Goal: Find specific page/section: Find specific page/section

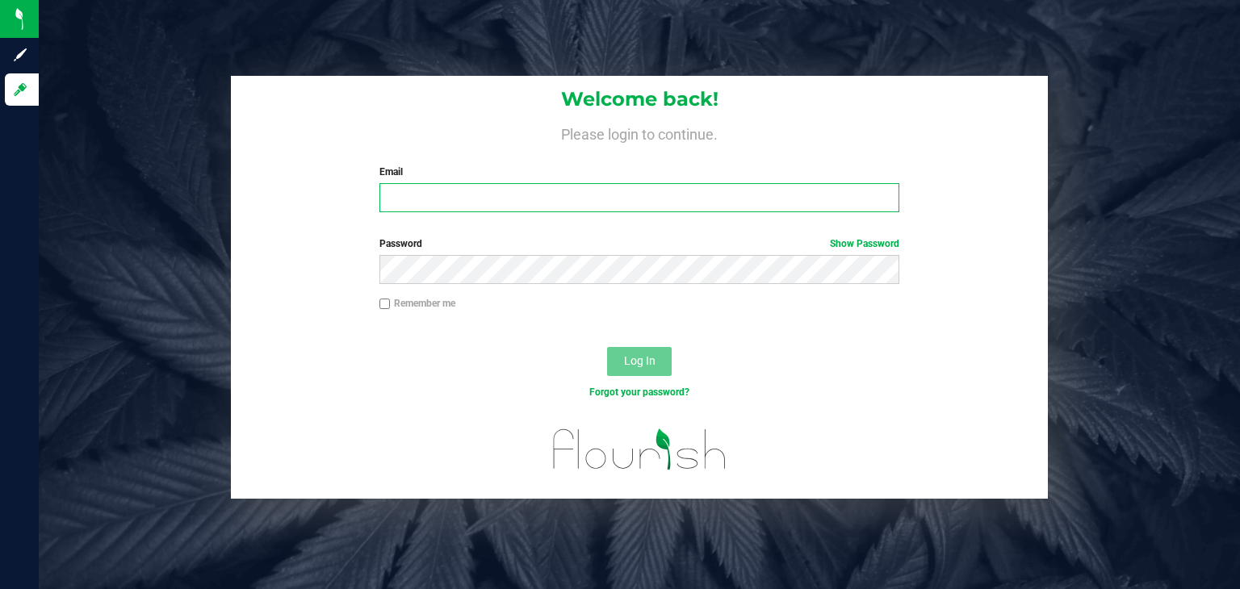
type input "j.dennis@theraplant.com"
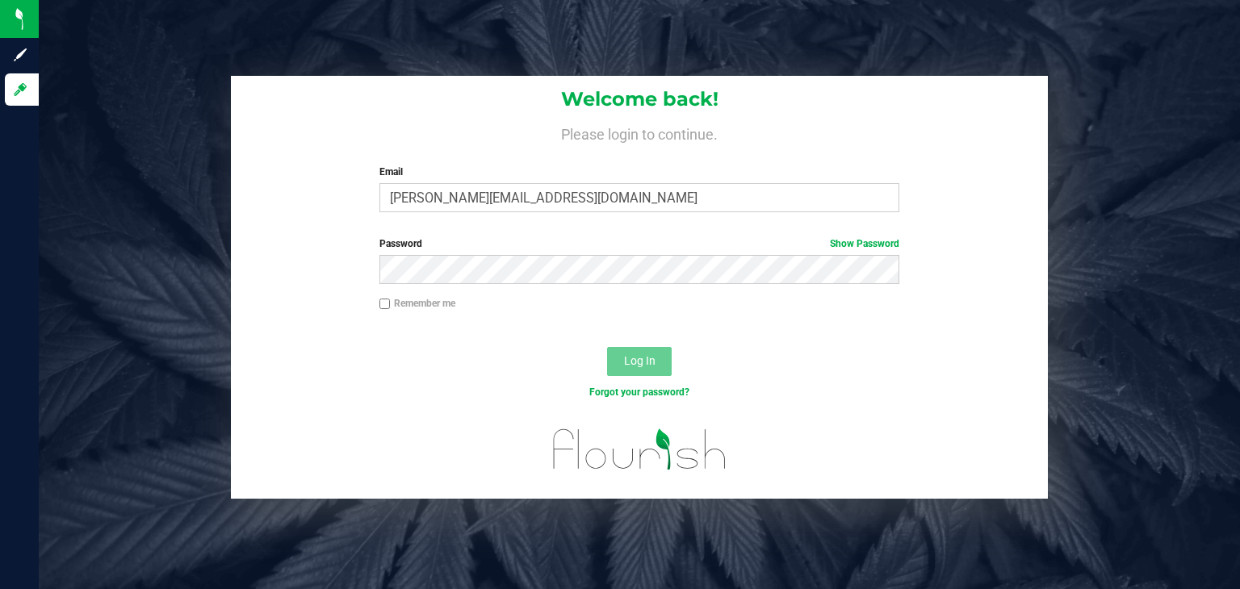
click at [658, 379] on div "Log In" at bounding box center [639, 367] width 817 height 54
click at [655, 367] on button "Log In" at bounding box center [639, 361] width 65 height 29
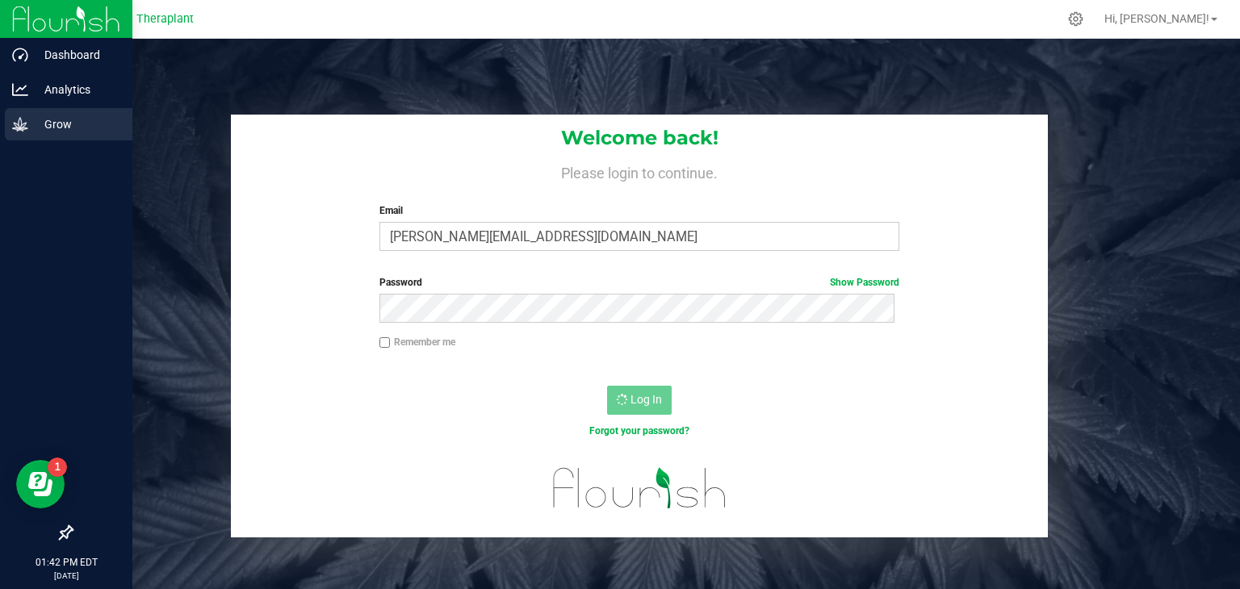
click at [27, 129] on icon at bounding box center [20, 124] width 16 height 16
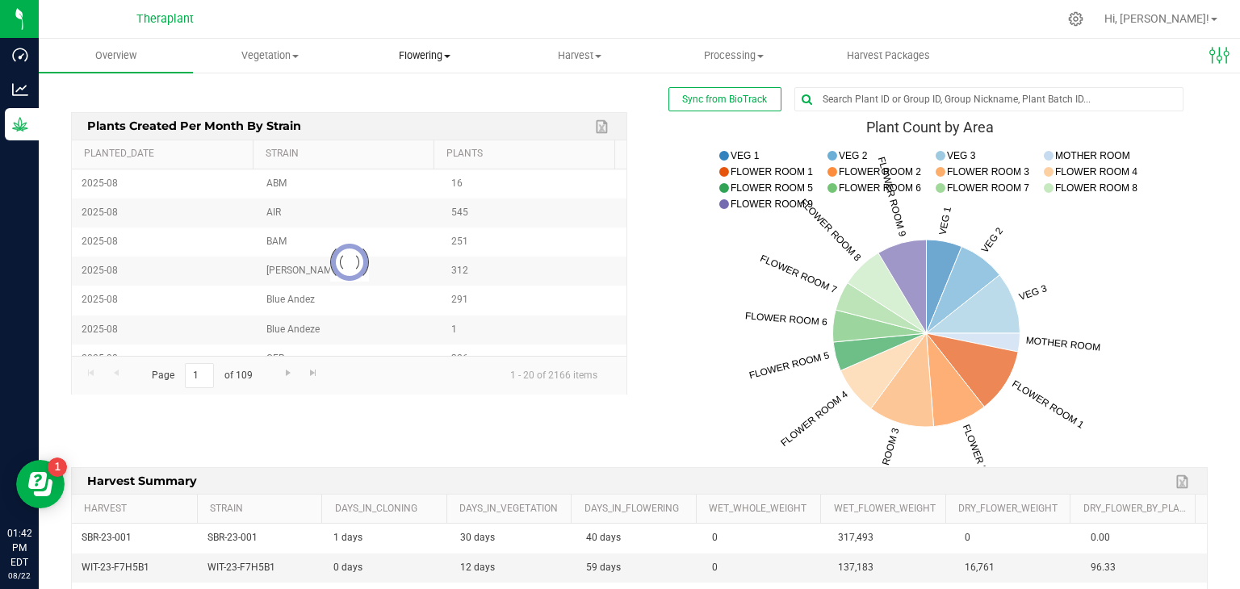
click at [426, 61] on span "Flowering" at bounding box center [425, 55] width 153 height 15
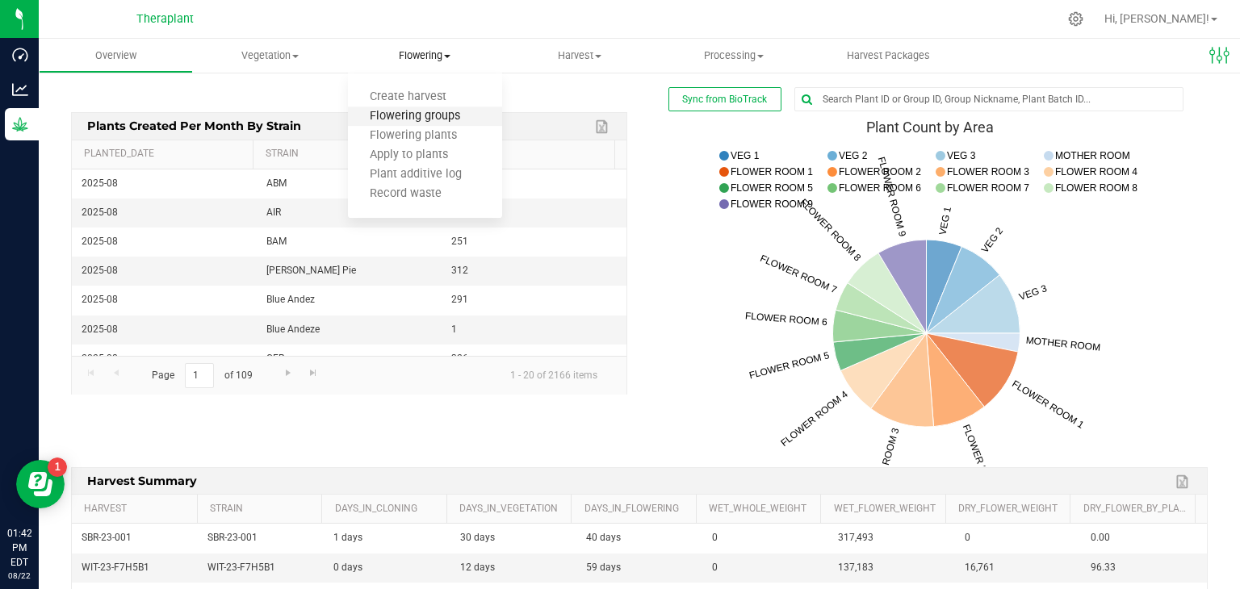
click at [417, 124] on span "Flowering groups" at bounding box center [415, 117] width 134 height 14
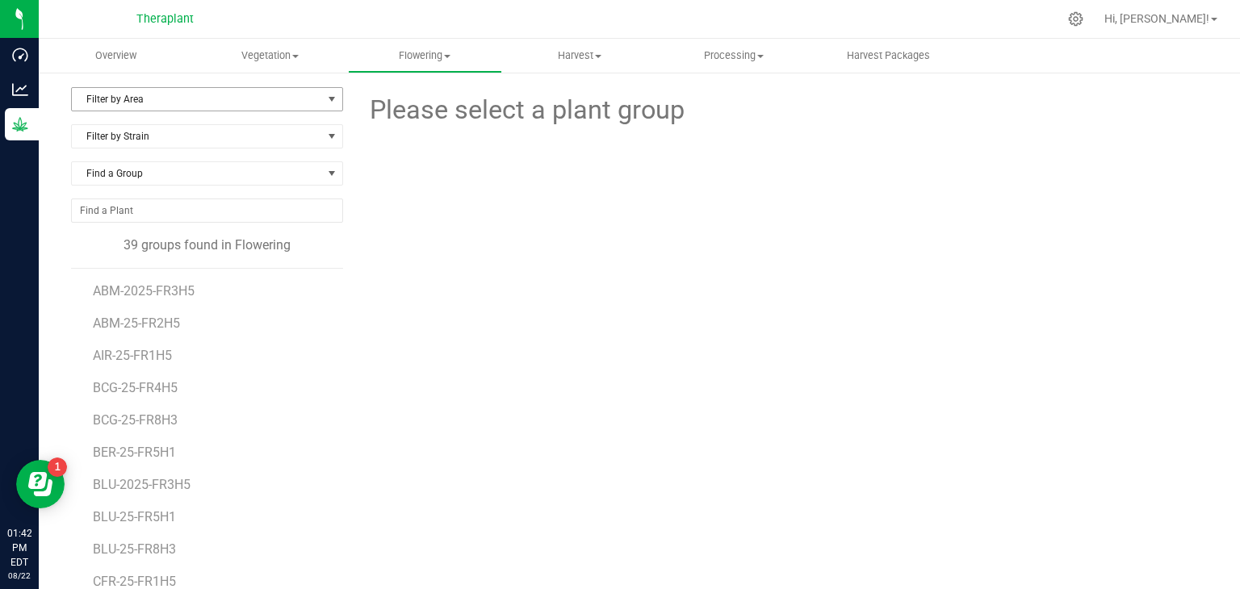
click at [145, 102] on span "Filter by Area" at bounding box center [197, 99] width 250 height 23
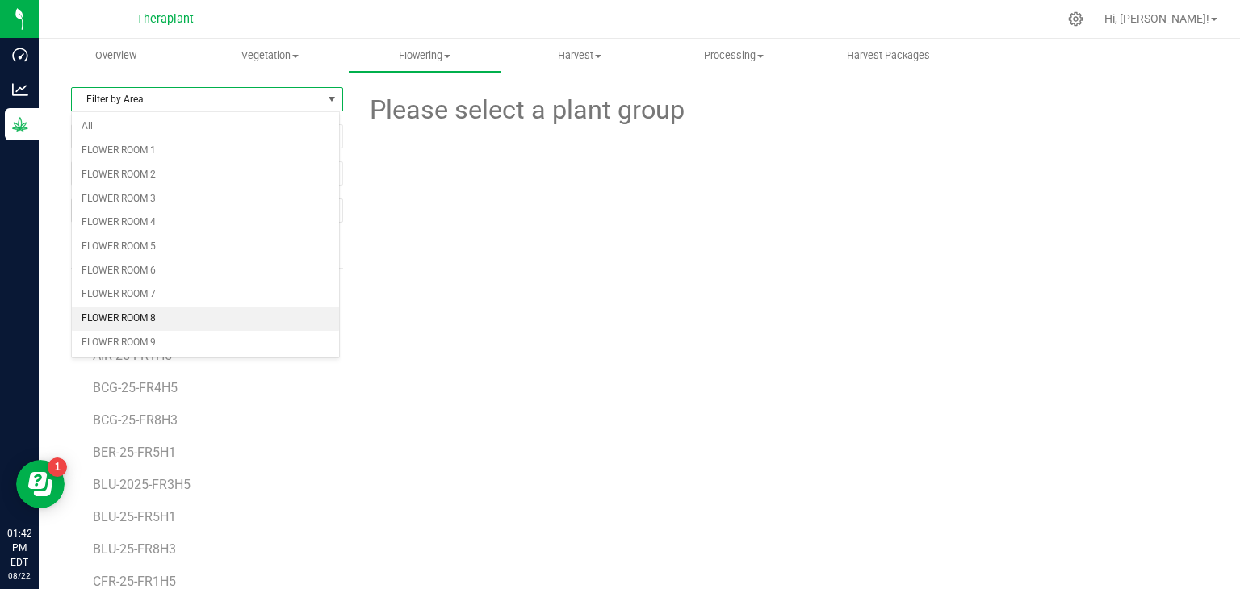
click at [130, 314] on li "FLOWER ROOM 8" at bounding box center [205, 319] width 267 height 24
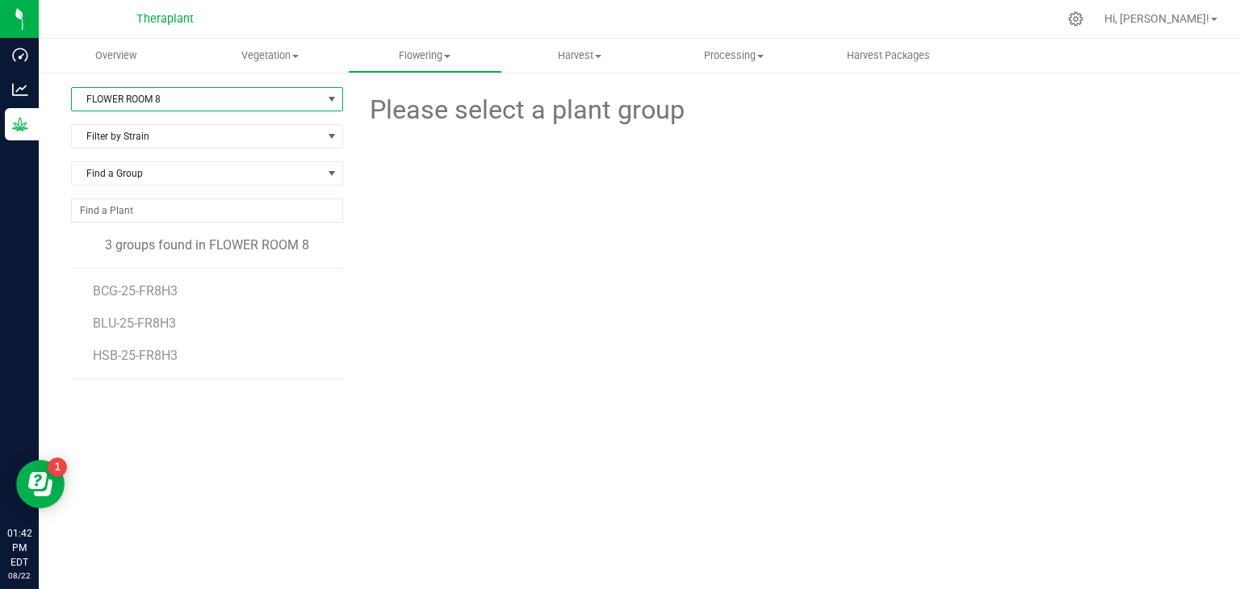
click at [119, 363] on li "HSB-25-FR8H3" at bounding box center [212, 355] width 239 height 45
click at [119, 356] on span "HSB-25-FR8H3" at bounding box center [137, 355] width 88 height 15
